Goal: Check status: Check status

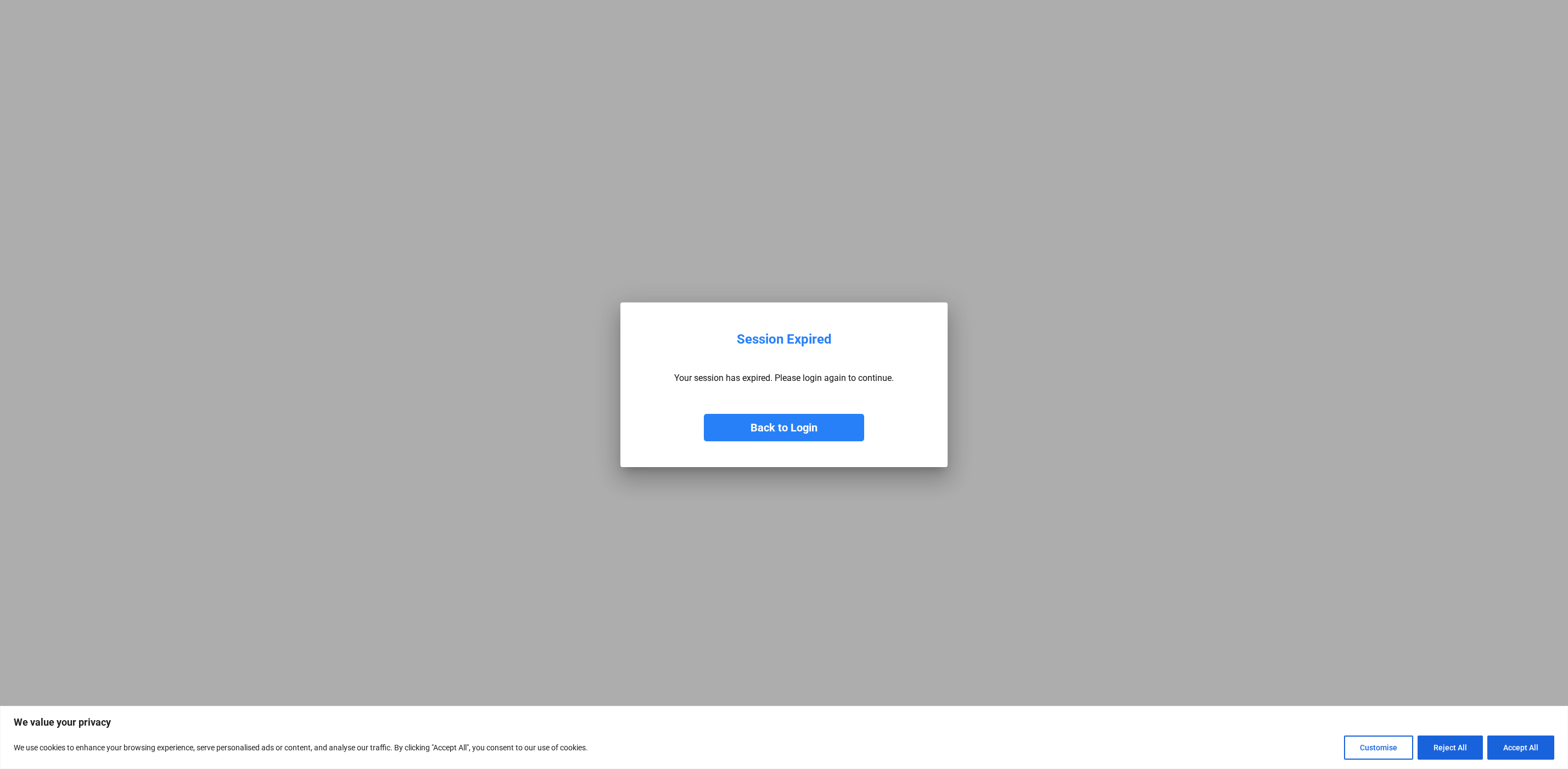
click at [764, 425] on button "Back to Login" at bounding box center [784, 427] width 160 height 27
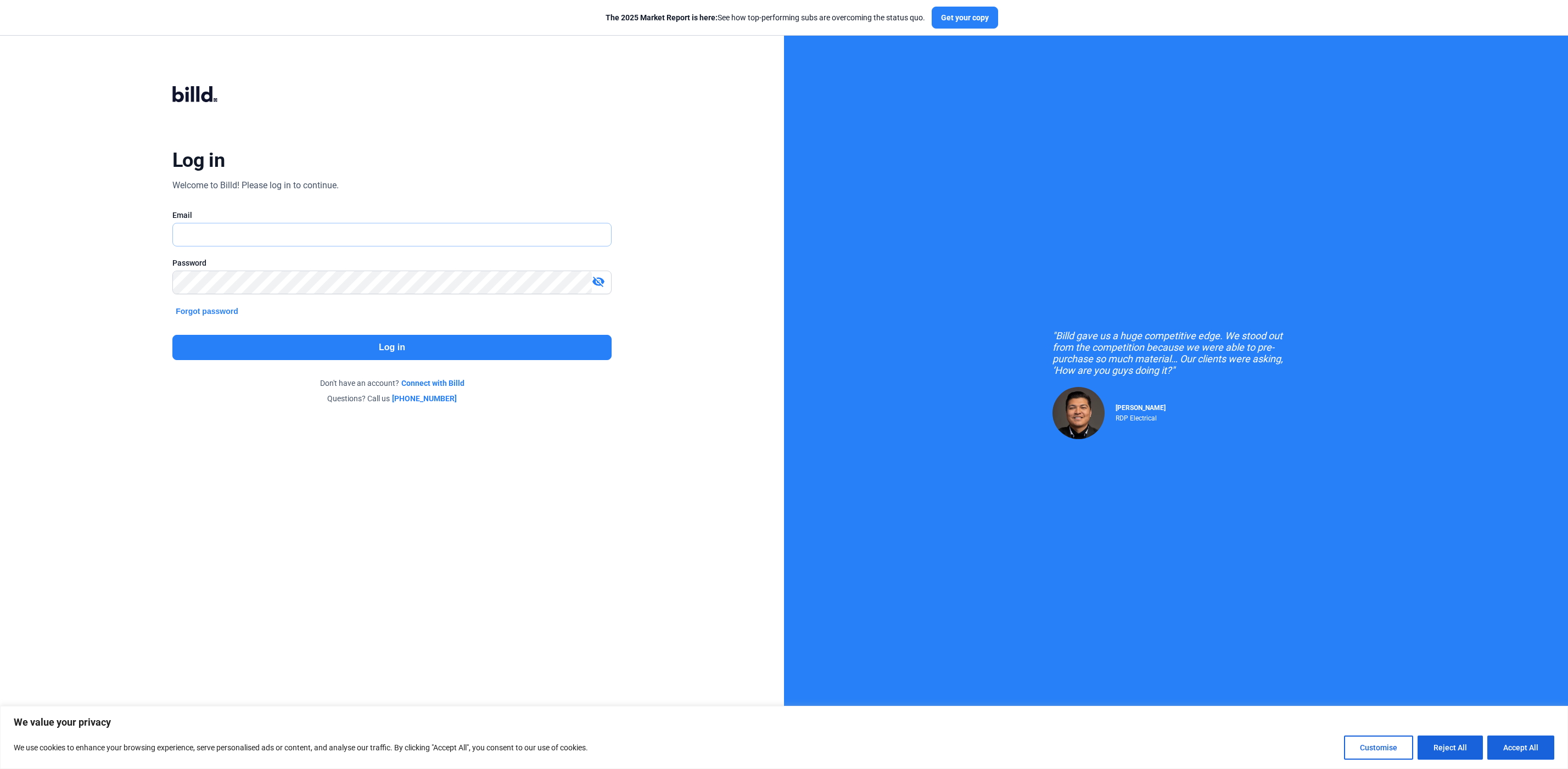
type input "[PERSON_NAME][EMAIL_ADDRESS][DOMAIN_NAME]"
click at [274, 345] on button "Log in" at bounding box center [392, 348] width 440 height 25
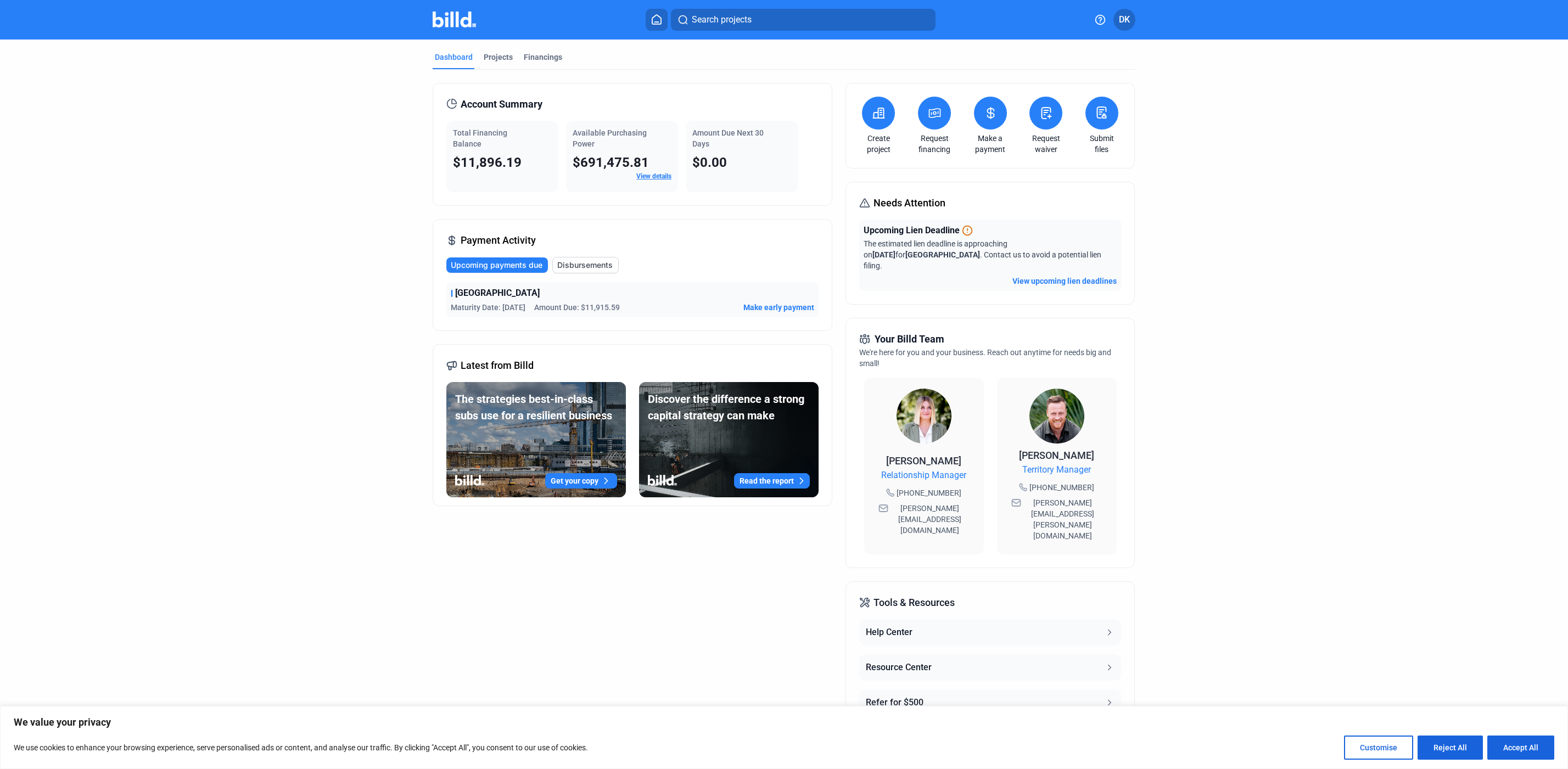
click at [496, 267] on span "Upcoming payments due" at bounding box center [497, 265] width 92 height 11
click at [496, 263] on span "Upcoming payments due" at bounding box center [497, 265] width 92 height 11
click at [497, 310] on span "Maturity Date: [DATE]" at bounding box center [488, 308] width 75 height 11
drag, startPoint x: 447, startPoint y: 305, endPoint x: 531, endPoint y: 312, distance: 84.3
click at [531, 312] on div "College Plaza Maturity Date: [DATE] Amount Due: $11,915.59 Make early payment" at bounding box center [632, 300] width 372 height 35
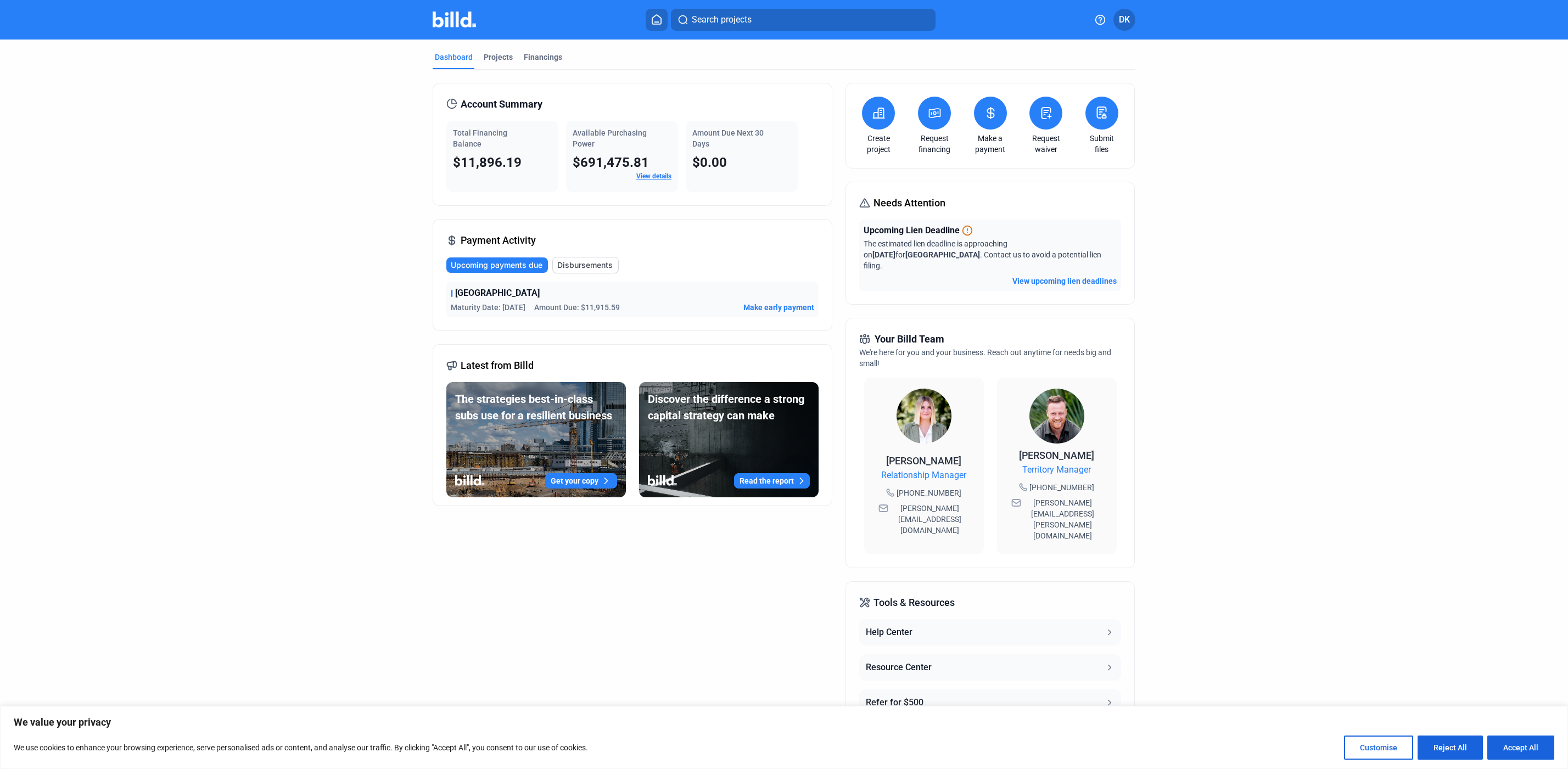
copy span "Maturity Date: [DATE]"
